Goal: Navigation & Orientation: Understand site structure

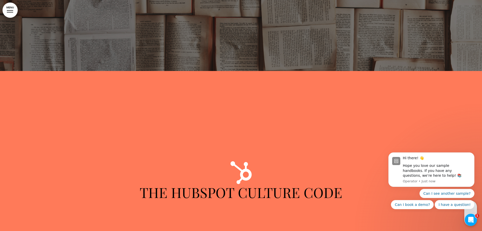
scroll to position [1898, 0]
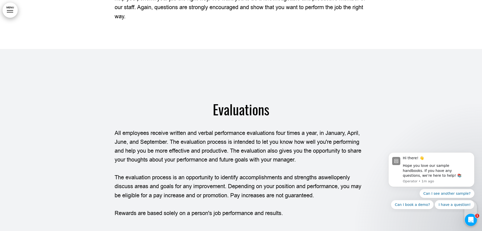
scroll to position [3569, 0]
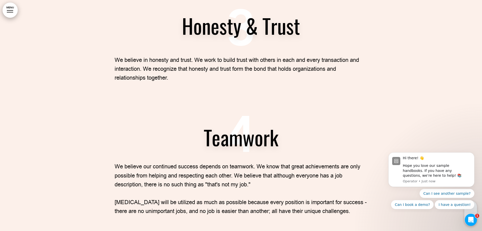
scroll to position [1620, 0]
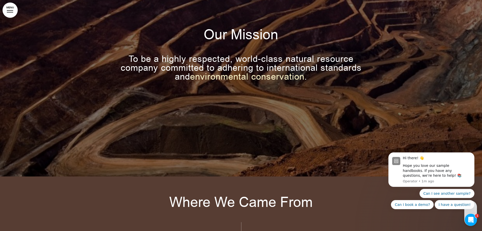
scroll to position [1392, 0]
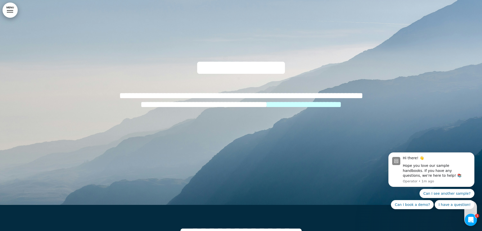
scroll to position [1645, 0]
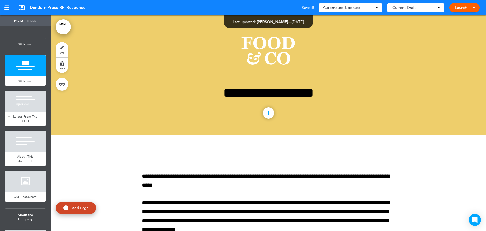
click at [26, 102] on div at bounding box center [25, 100] width 40 height 21
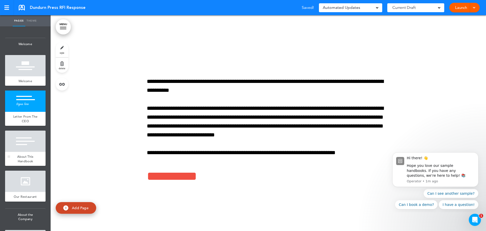
click at [31, 141] on div at bounding box center [25, 140] width 40 height 21
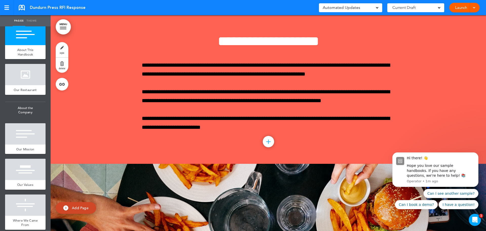
scroll to position [25, 0]
